Goal: Task Accomplishment & Management: Complete application form

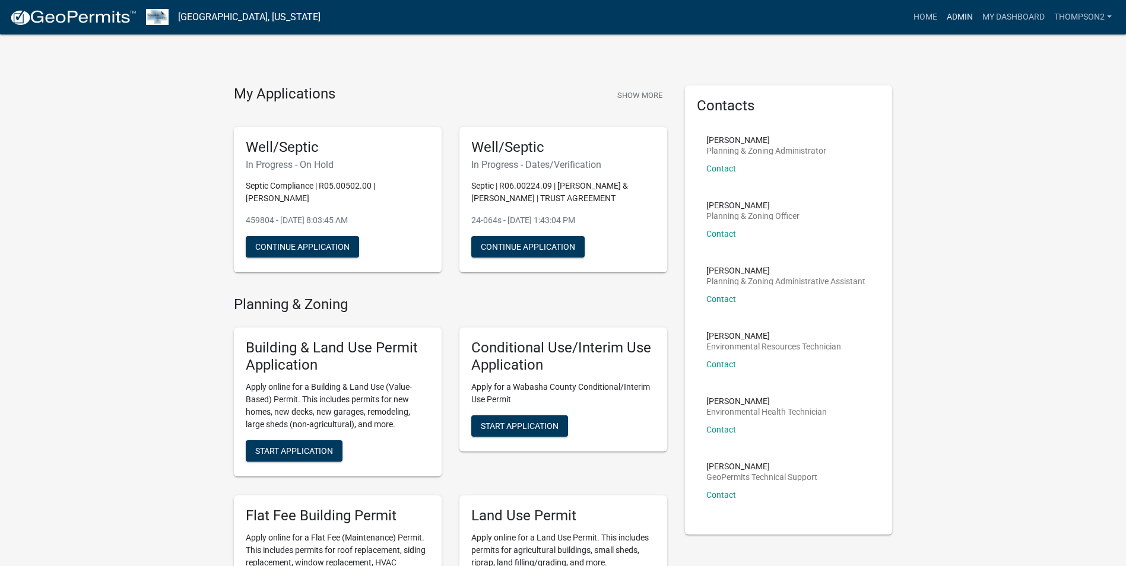
click at [950, 9] on link "Admin" at bounding box center [960, 17] width 36 height 23
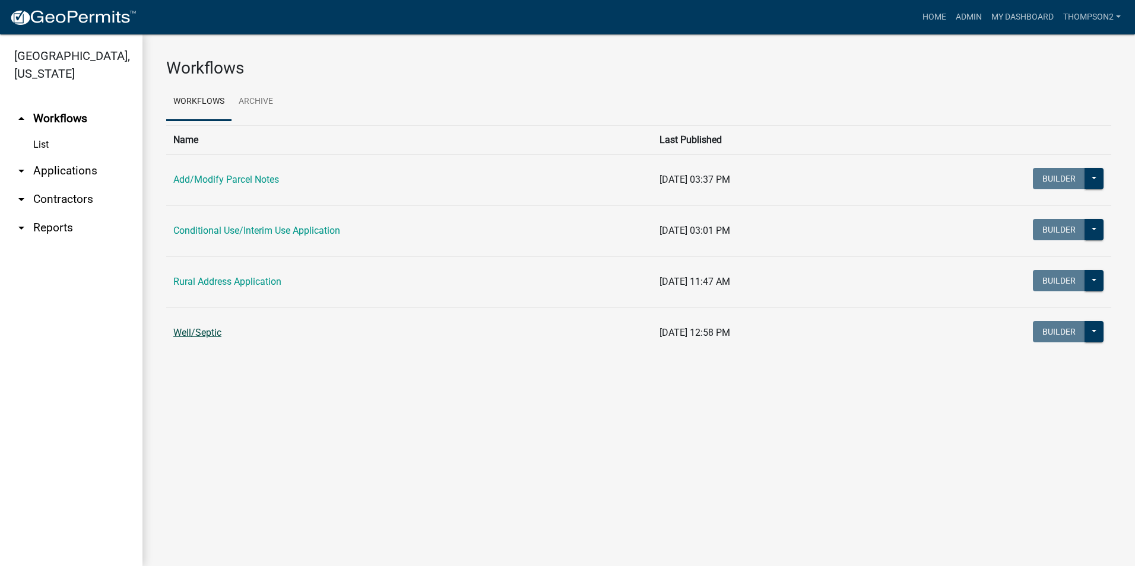
click at [213, 331] on link "Well/Septic" at bounding box center [197, 332] width 48 height 11
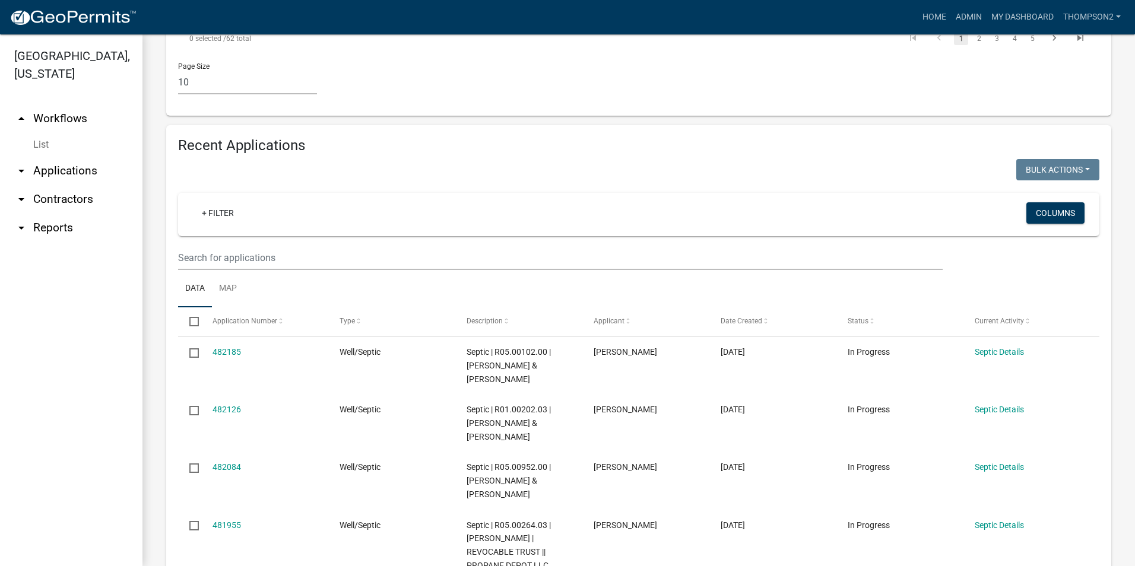
scroll to position [1187, 0]
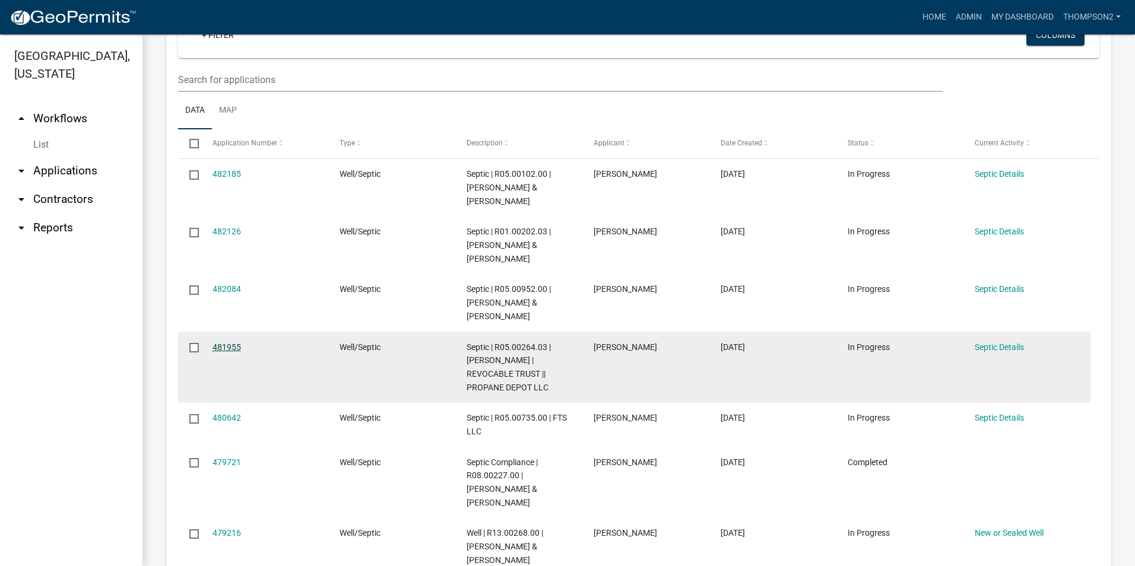
click at [231, 342] on link "481955" at bounding box center [226, 346] width 28 height 9
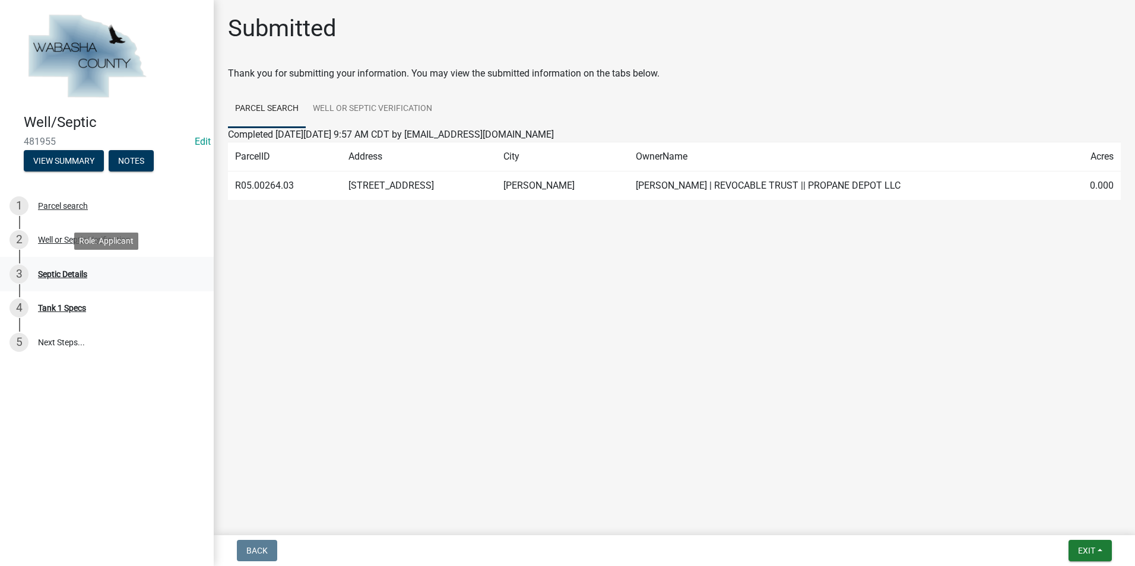
click at [80, 274] on div "Septic Details" at bounding box center [62, 274] width 49 height 8
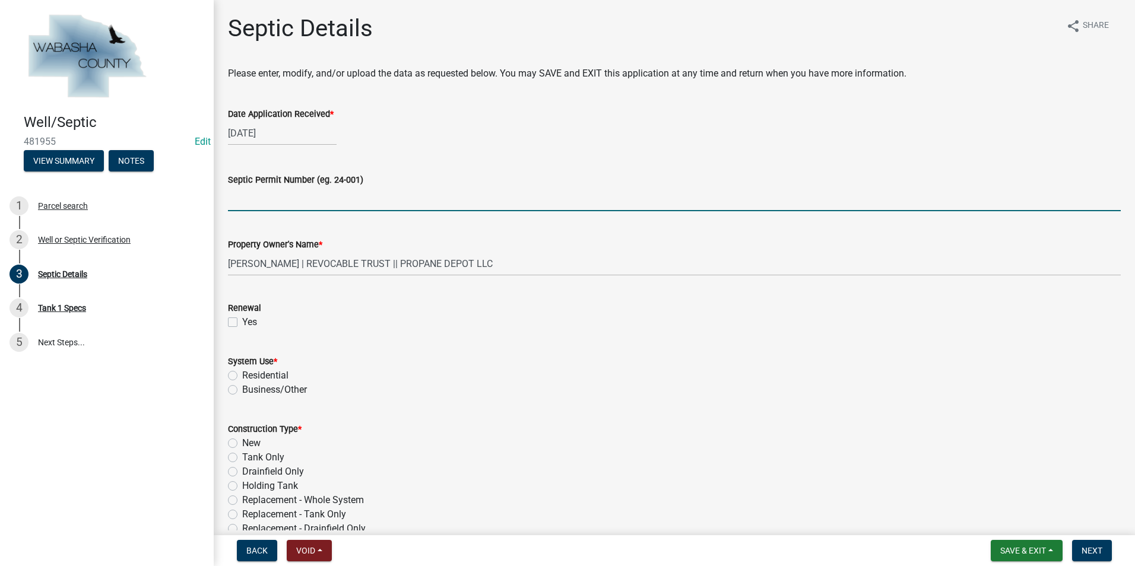
click at [243, 204] on input "Septic Permit Number (eg. 24-001)" at bounding box center [674, 199] width 892 height 24
type input "25-044s"
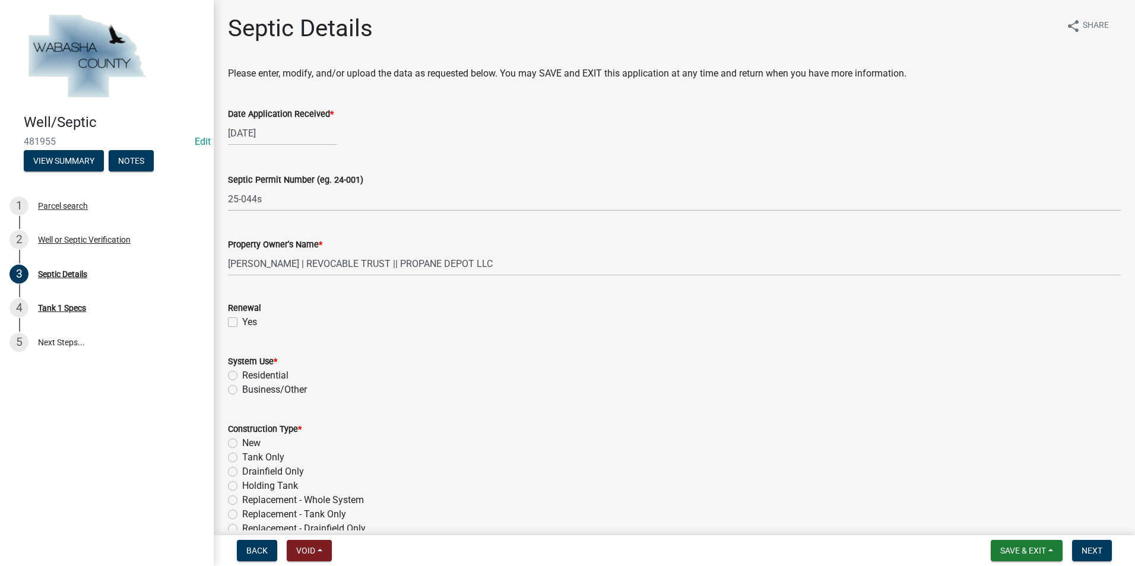
drag, startPoint x: 60, startPoint y: 141, endPoint x: 53, endPoint y: 141, distance: 7.1
click at [53, 141] on span "481955" at bounding box center [107, 141] width 166 height 11
drag, startPoint x: 53, startPoint y: 141, endPoint x: 61, endPoint y: 138, distance: 9.0
click at [61, 138] on span "481955" at bounding box center [107, 141] width 166 height 11
drag, startPoint x: 61, startPoint y: 138, endPoint x: 15, endPoint y: 142, distance: 46.5
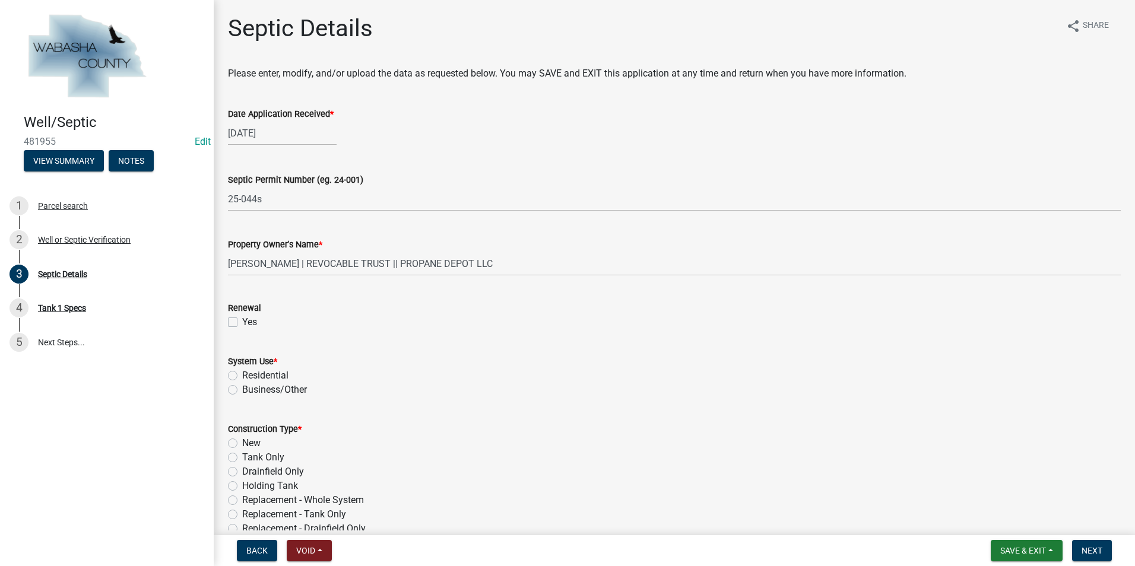
click at [15, 142] on div "Well/Septic 481955 Edit View Summary Notes" at bounding box center [106, 139] width 195 height 70
click at [203, 142] on link "Edit" at bounding box center [203, 141] width 16 height 11
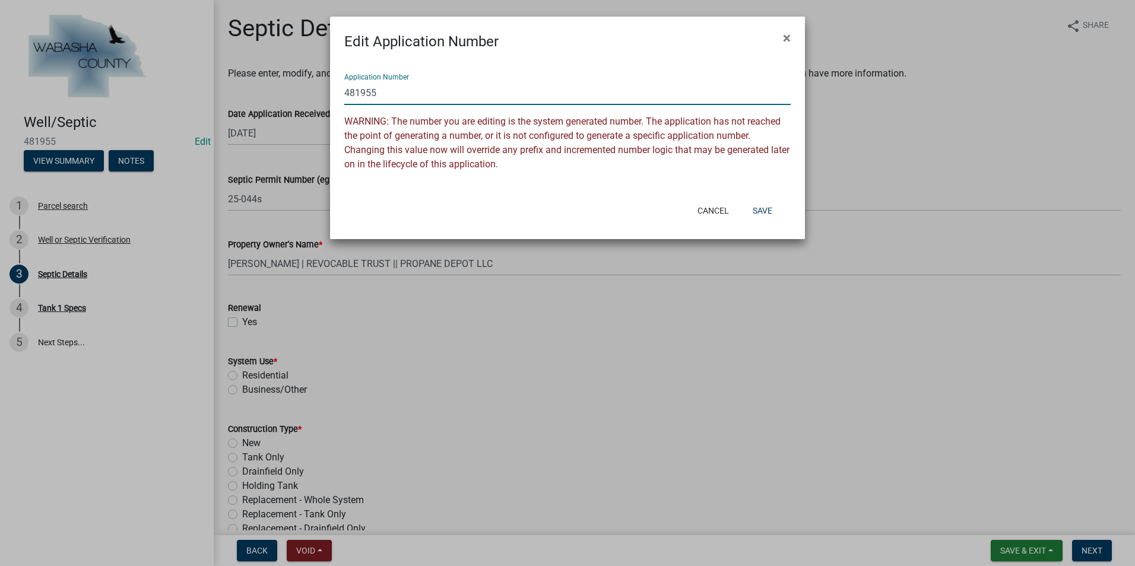
drag, startPoint x: 377, startPoint y: 88, endPoint x: 307, endPoint y: 84, distance: 70.8
click at [307, 84] on ngb-modal-window "Edit Application Number × Application Number 481955 WARNING: The number you are…" at bounding box center [567, 283] width 1135 height 566
type input "25-044s"
click at [769, 207] on button "Save" at bounding box center [762, 210] width 39 height 21
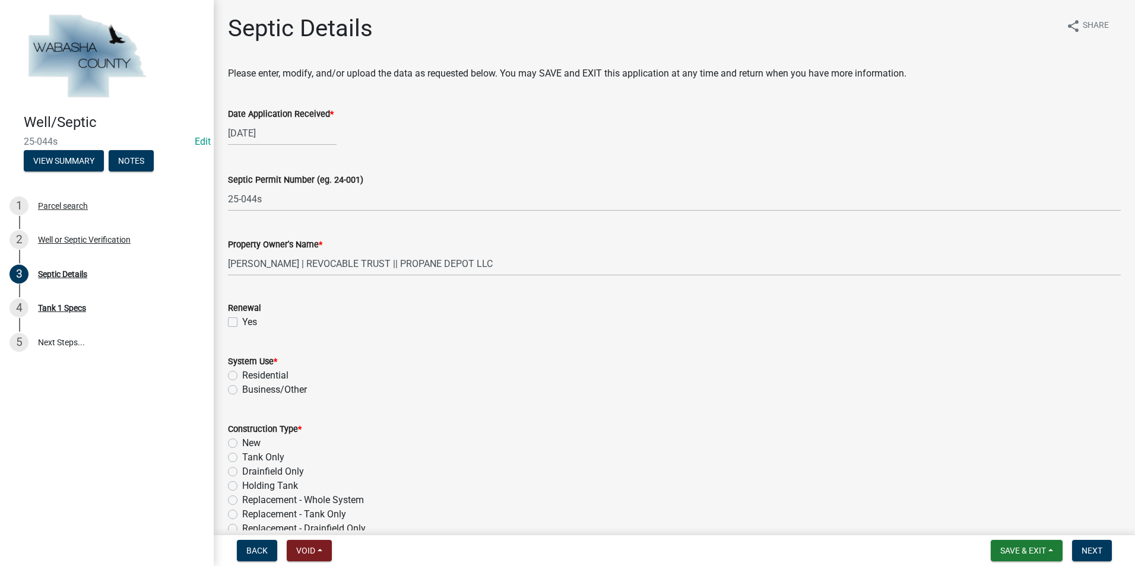
click at [242, 379] on label "Residential" at bounding box center [265, 375] width 46 height 14
click at [242, 376] on input "Residential" at bounding box center [246, 372] width 8 height 8
radio input "true"
click at [242, 390] on label "Business/Other" at bounding box center [274, 390] width 65 height 14
click at [242, 390] on input "Business/Other" at bounding box center [246, 387] width 8 height 8
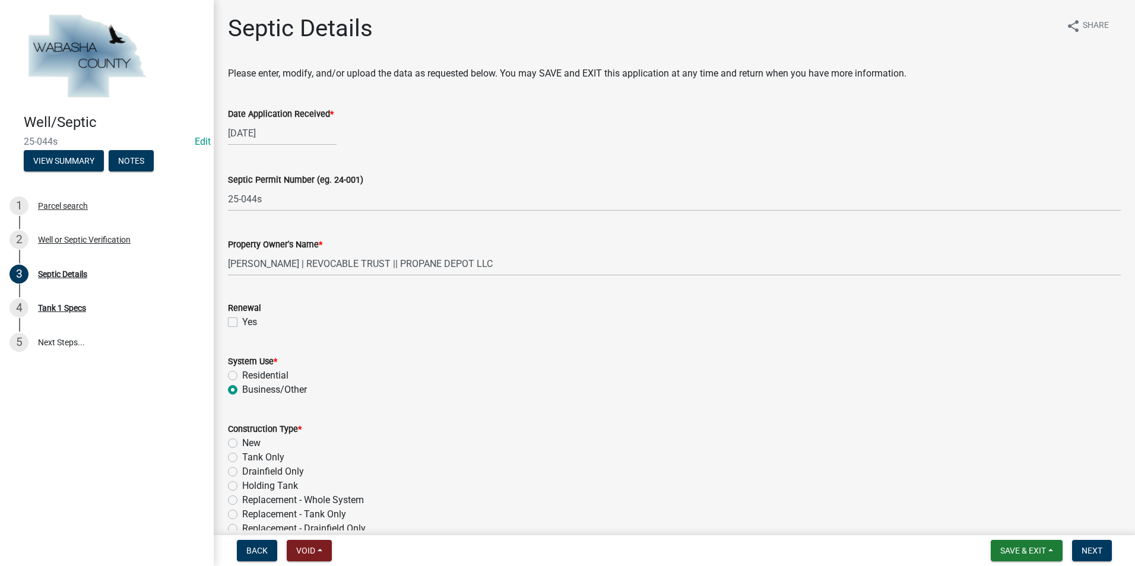
radio input "true"
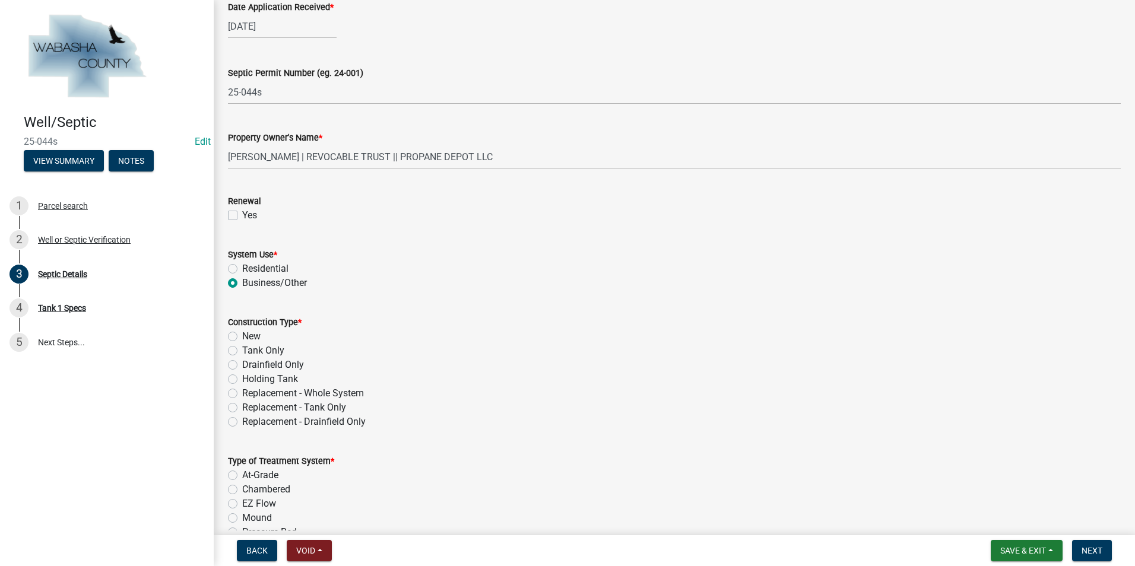
scroll to position [119, 0]
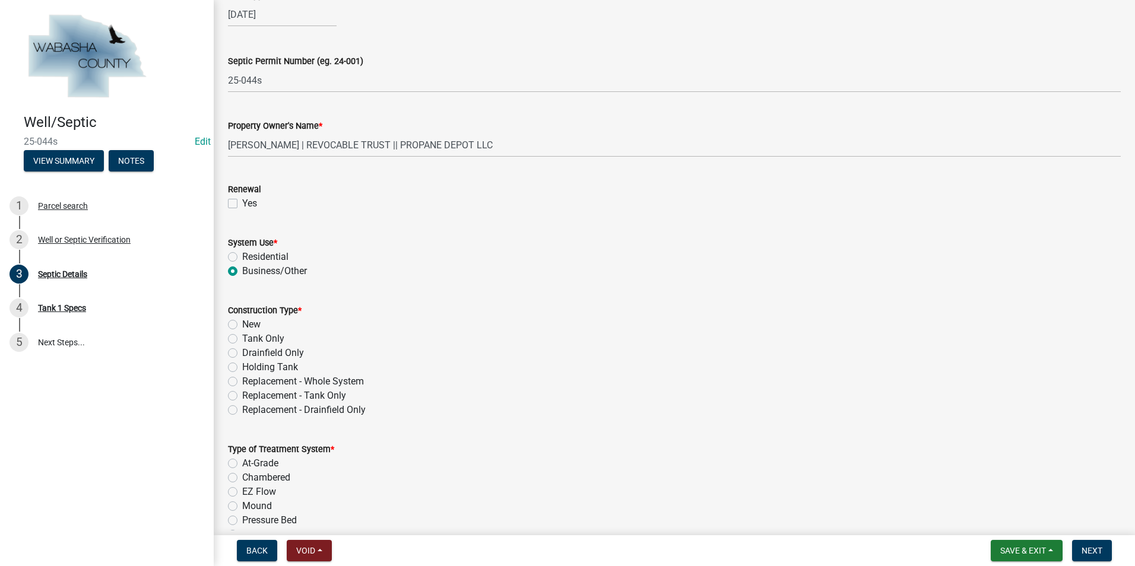
click at [242, 367] on label "Holding Tank" at bounding box center [270, 367] width 56 height 14
click at [242, 367] on input "Holding Tank" at bounding box center [246, 364] width 8 height 8
radio input "true"
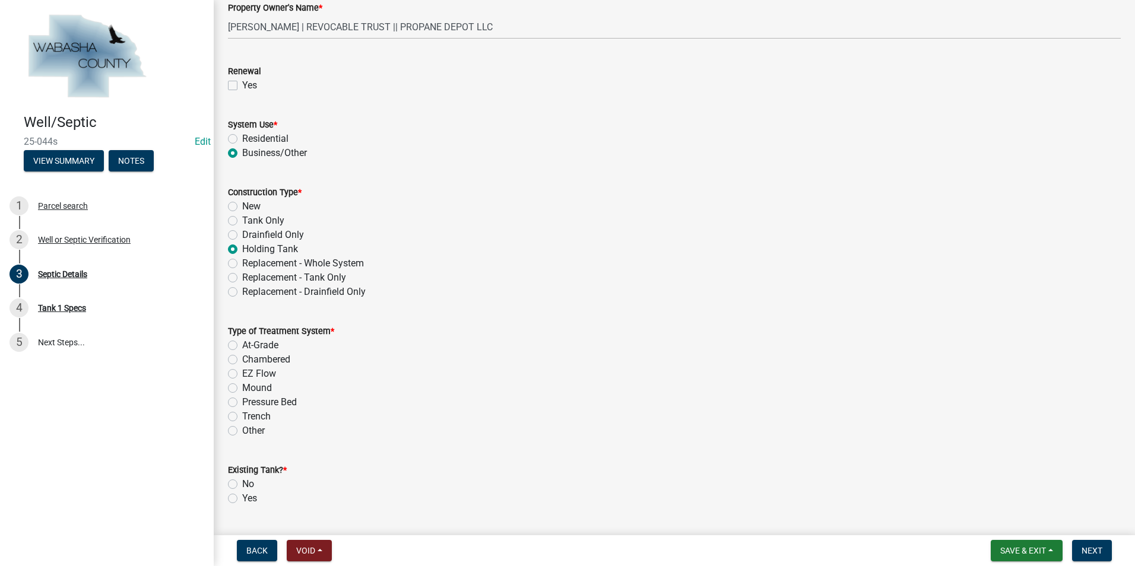
scroll to position [237, 0]
click at [242, 429] on label "Other" at bounding box center [253, 430] width 23 height 14
click at [242, 429] on input "Other" at bounding box center [246, 427] width 8 height 8
radio input "true"
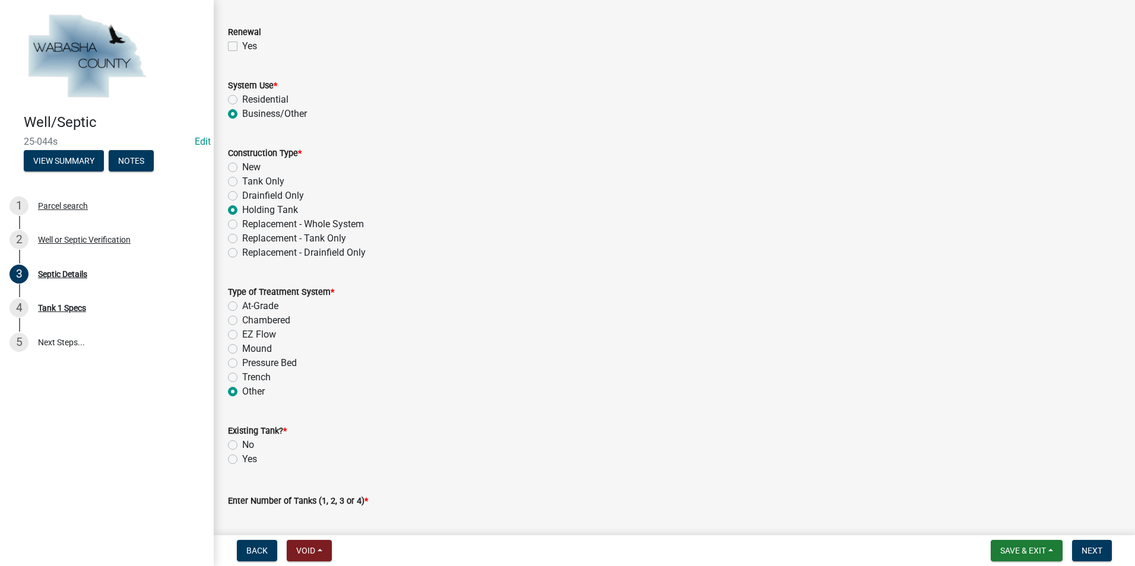
scroll to position [297, 0]
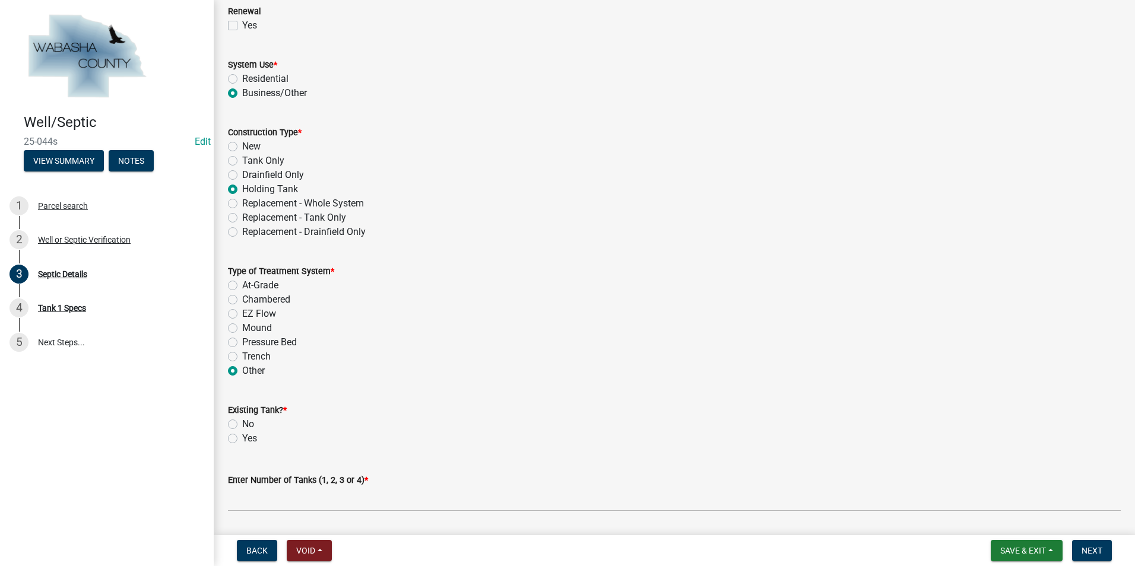
click at [242, 424] on label "No" at bounding box center [248, 424] width 12 height 14
click at [242, 424] on input "No" at bounding box center [246, 421] width 8 height 8
radio input "true"
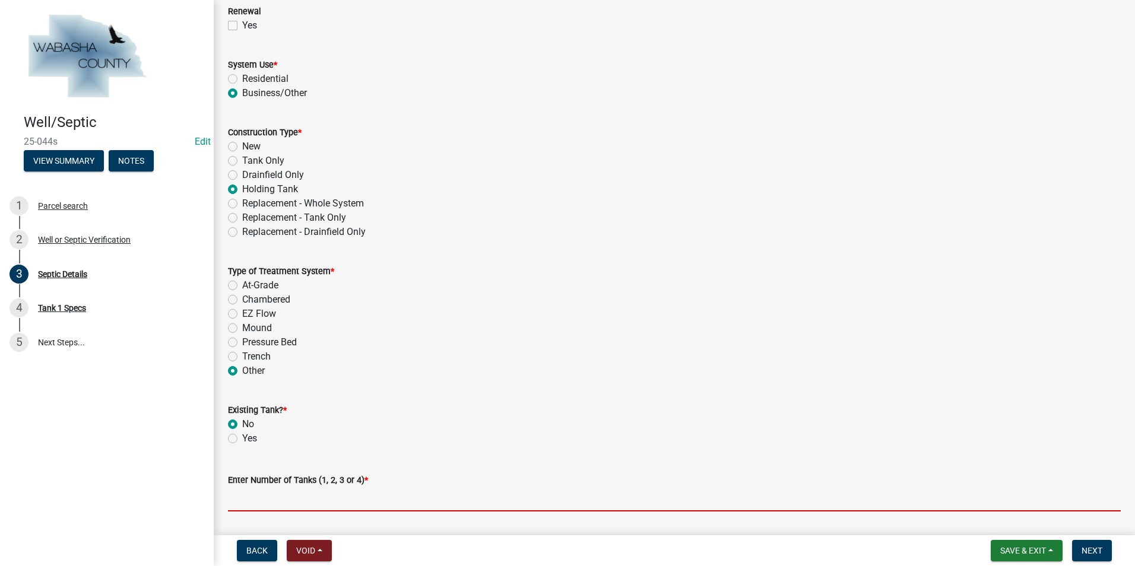
click at [252, 493] on input "text" at bounding box center [674, 499] width 892 height 24
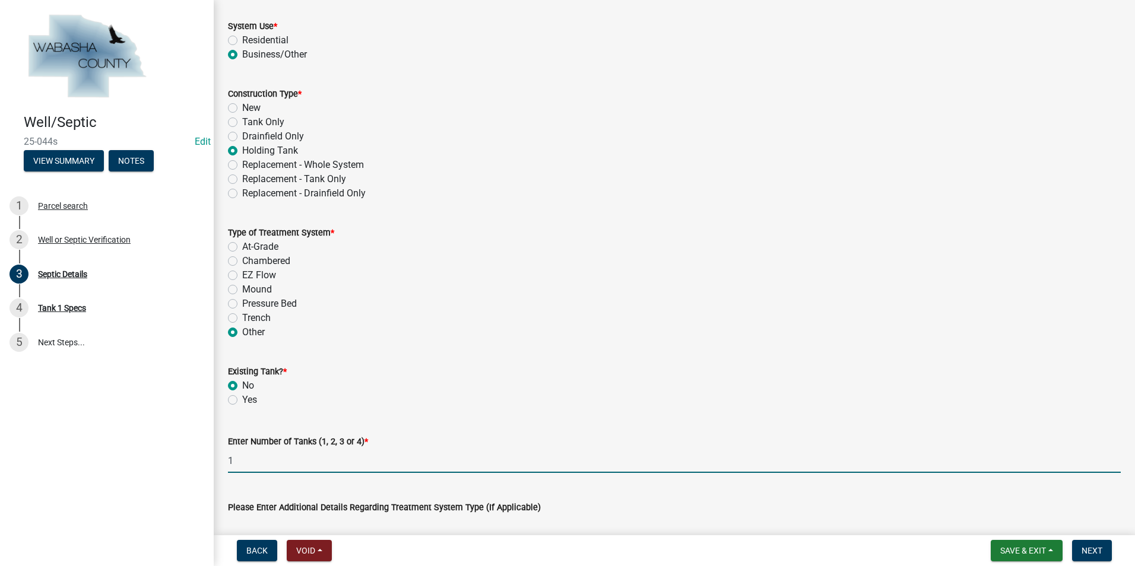
scroll to position [356, 0]
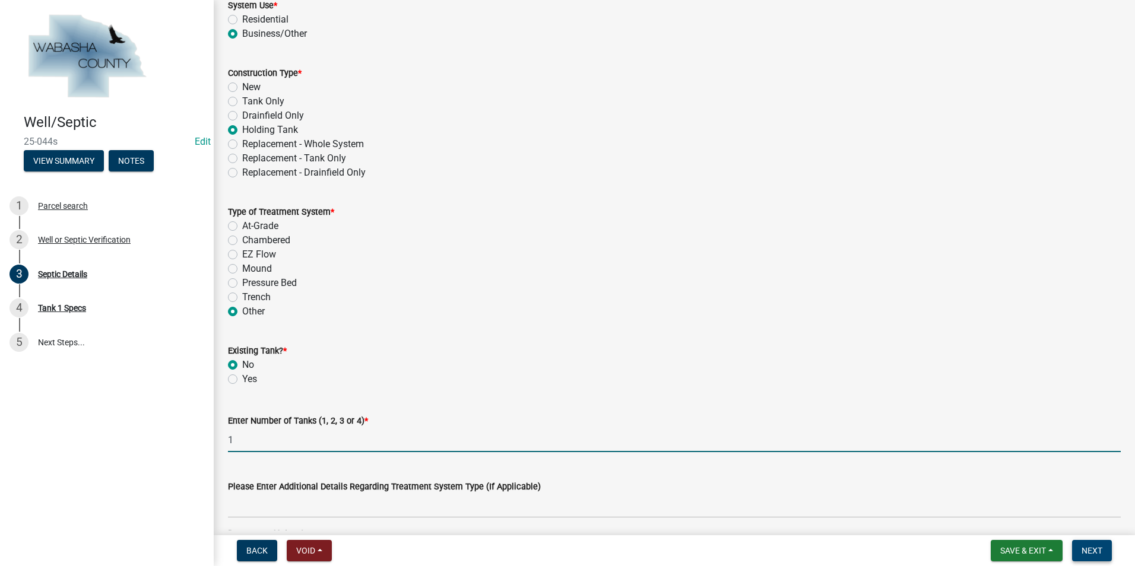
type input "1"
click at [1073, 549] on button "Next" at bounding box center [1092, 550] width 40 height 21
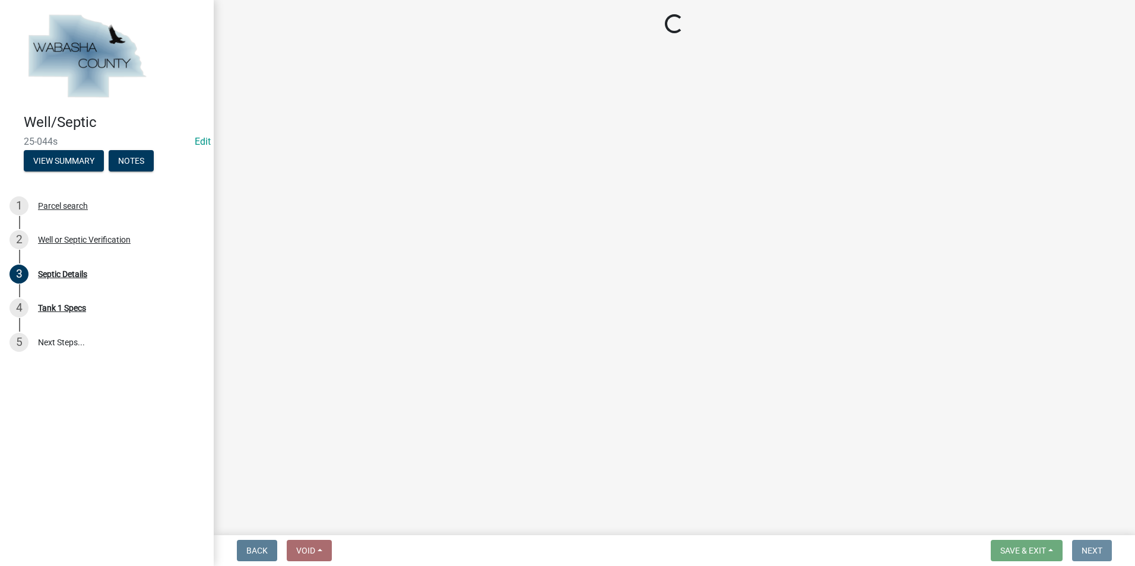
scroll to position [0, 0]
click at [52, 275] on div "Septic Details" at bounding box center [62, 274] width 49 height 8
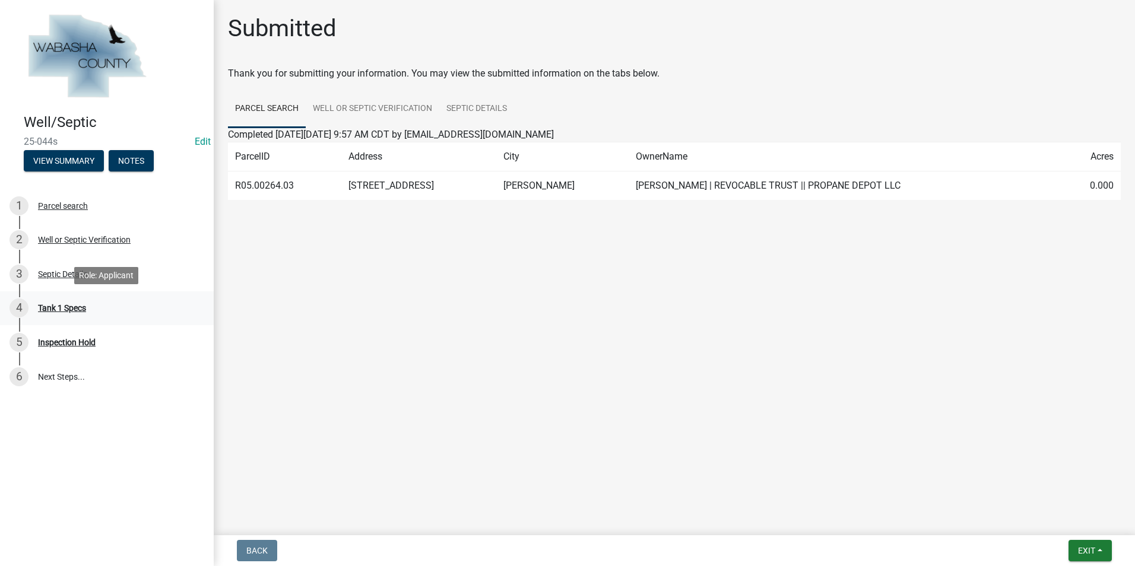
click at [55, 312] on div "Tank 1 Specs" at bounding box center [62, 308] width 48 height 8
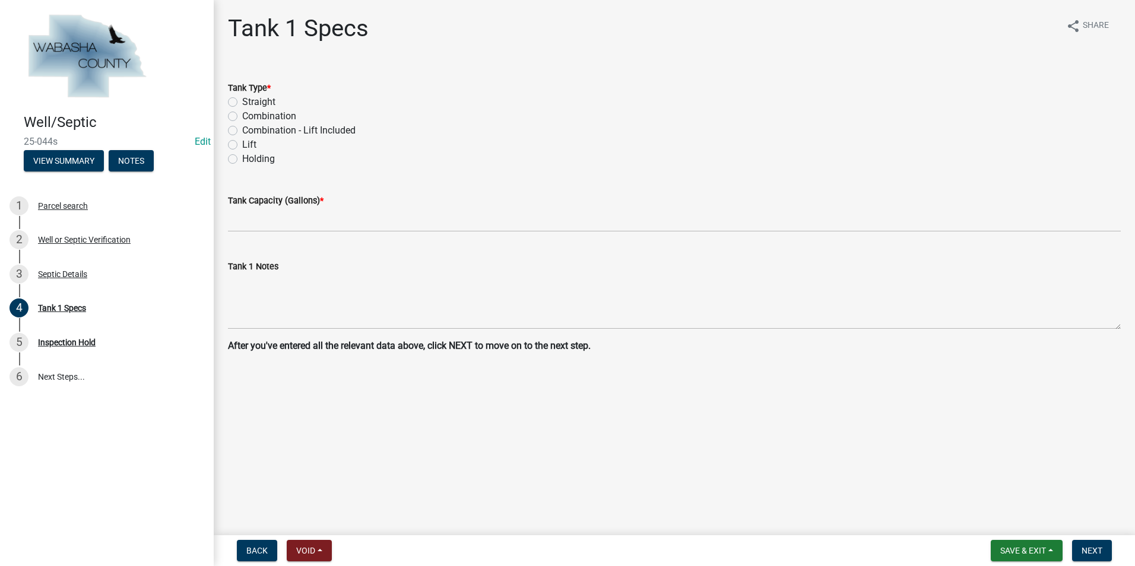
click at [242, 161] on label "Holding" at bounding box center [258, 159] width 33 height 14
click at [242, 160] on input "Holding" at bounding box center [246, 156] width 8 height 8
radio input "true"
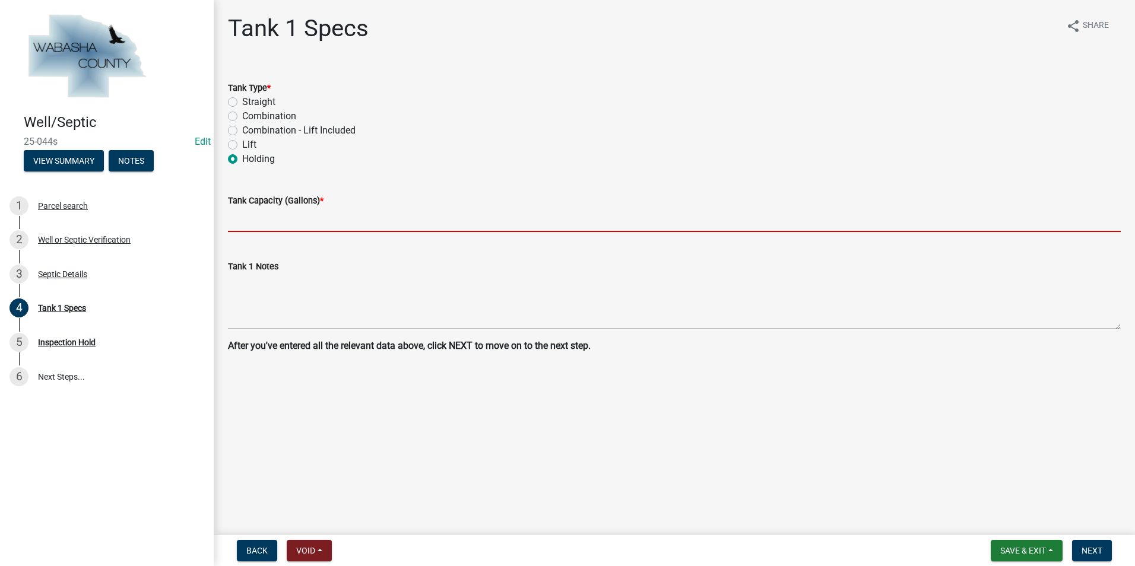
click at [252, 223] on input "text" at bounding box center [674, 220] width 892 height 24
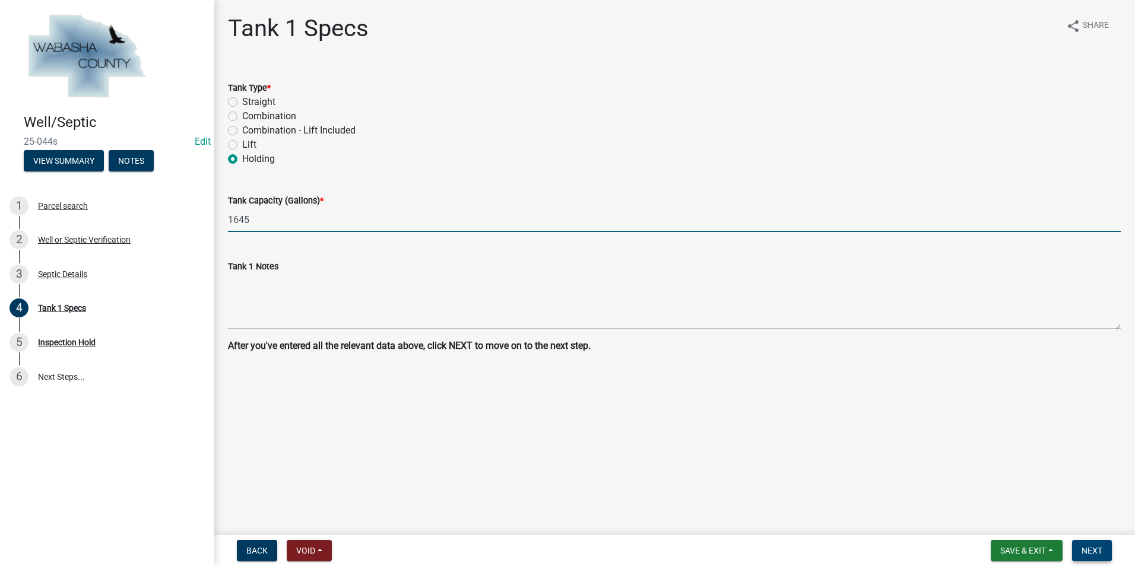
type input "1645"
click at [1075, 550] on button "Next" at bounding box center [1092, 550] width 40 height 21
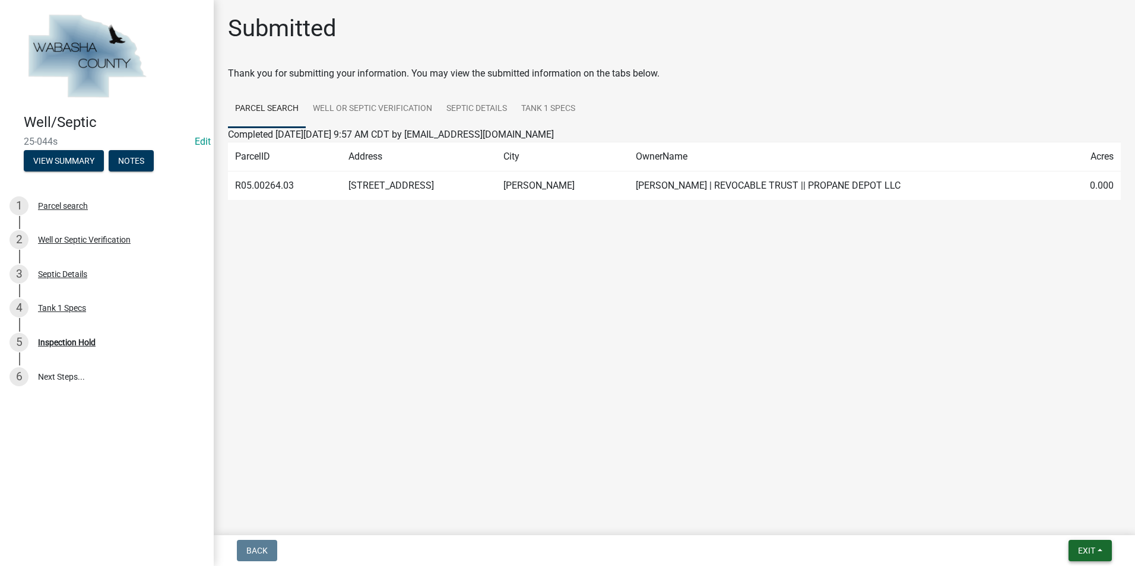
click at [1091, 551] on span "Exit" at bounding box center [1086, 550] width 17 height 9
click at [1078, 522] on button "Save & Exit" at bounding box center [1063, 520] width 95 height 28
